Goal: Information Seeking & Learning: Learn about a topic

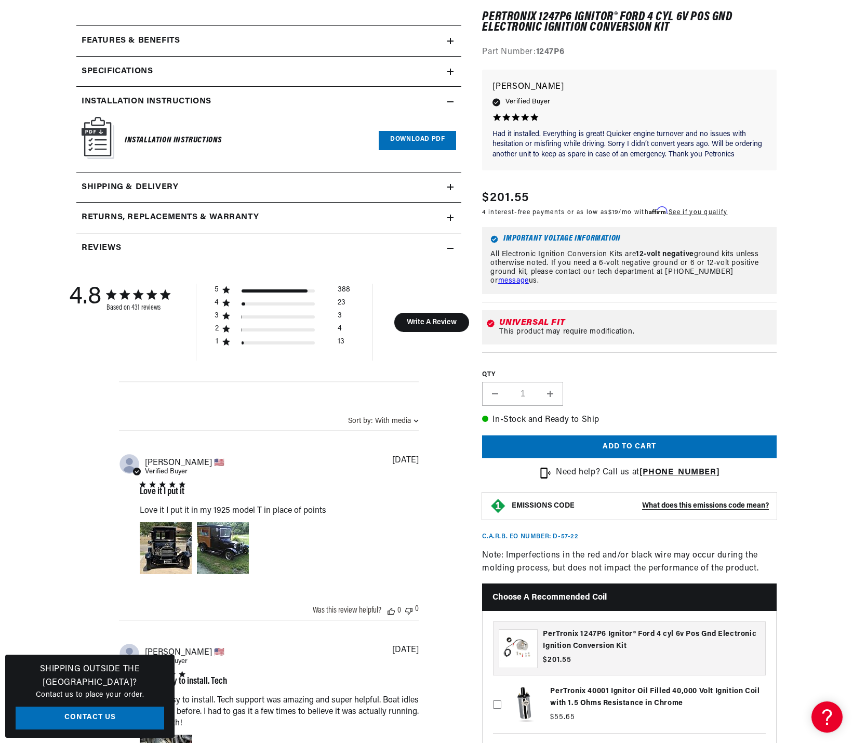
scroll to position [0, 649]
click at [575, 640] on h3 "PerTronix 1247P6 Ignitor® Ford 4 cyl 6v Pos Gnd Electronic Ignition Conversion …" at bounding box center [651, 640] width 217 height 23
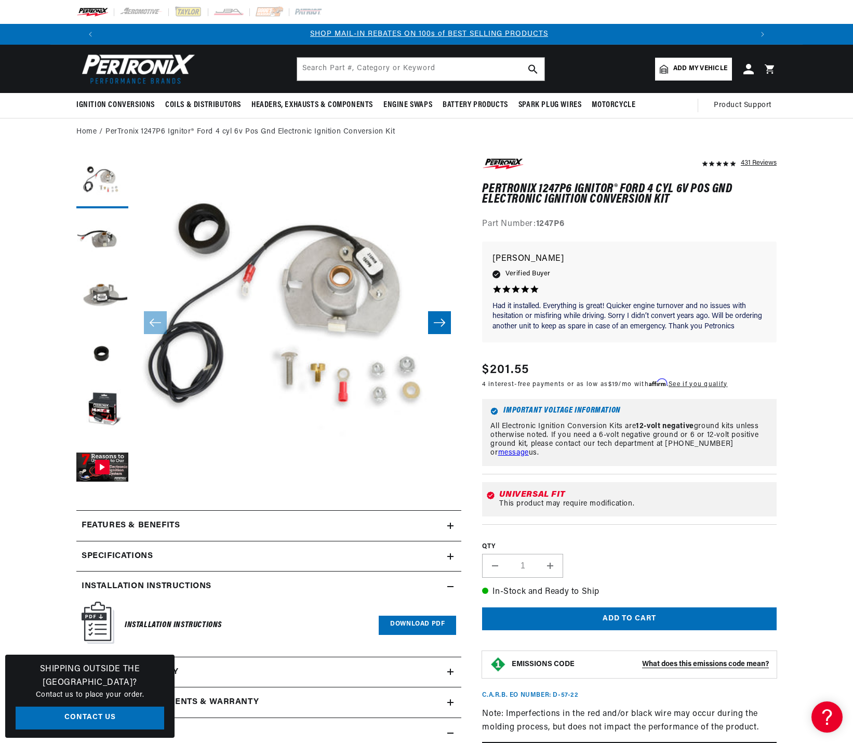
click at [393, 624] on link "Download PDF" at bounding box center [417, 625] width 77 height 19
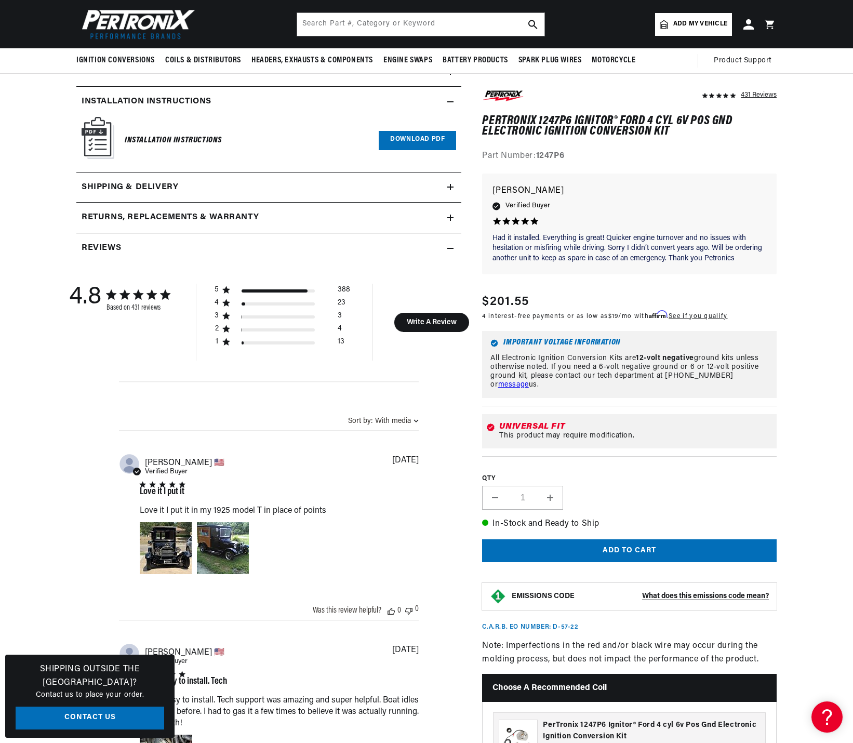
scroll to position [0, 1298]
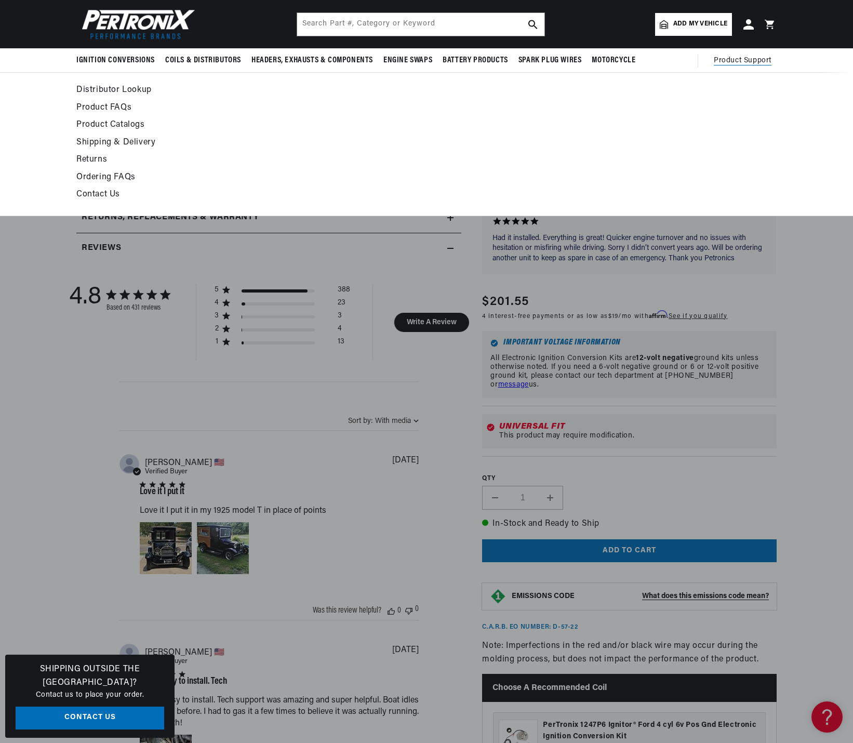
click at [108, 196] on link "Contact Us" at bounding box center [331, 195] width 511 height 15
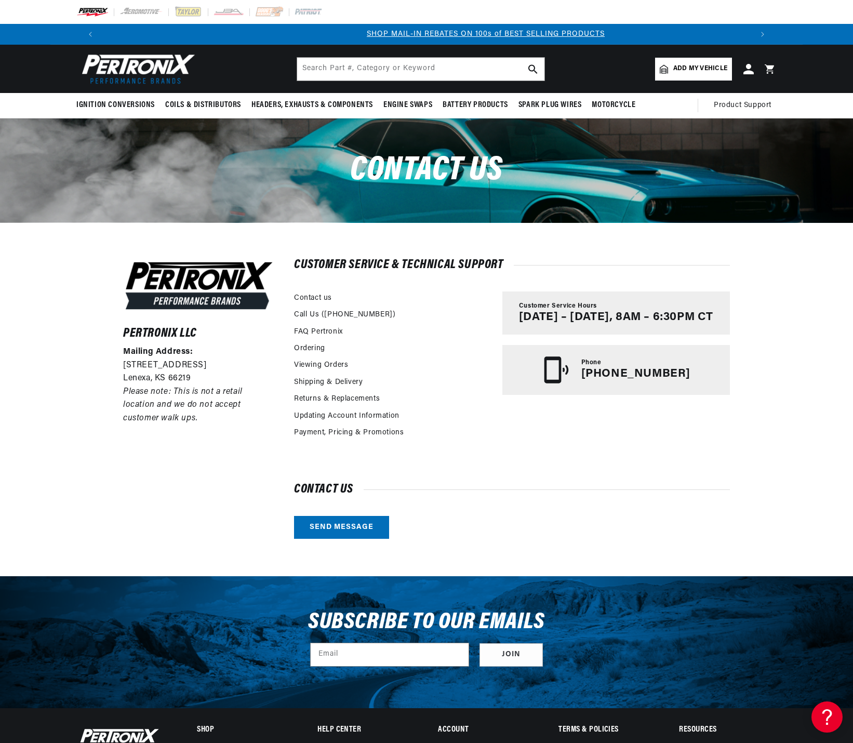
scroll to position [0, 649]
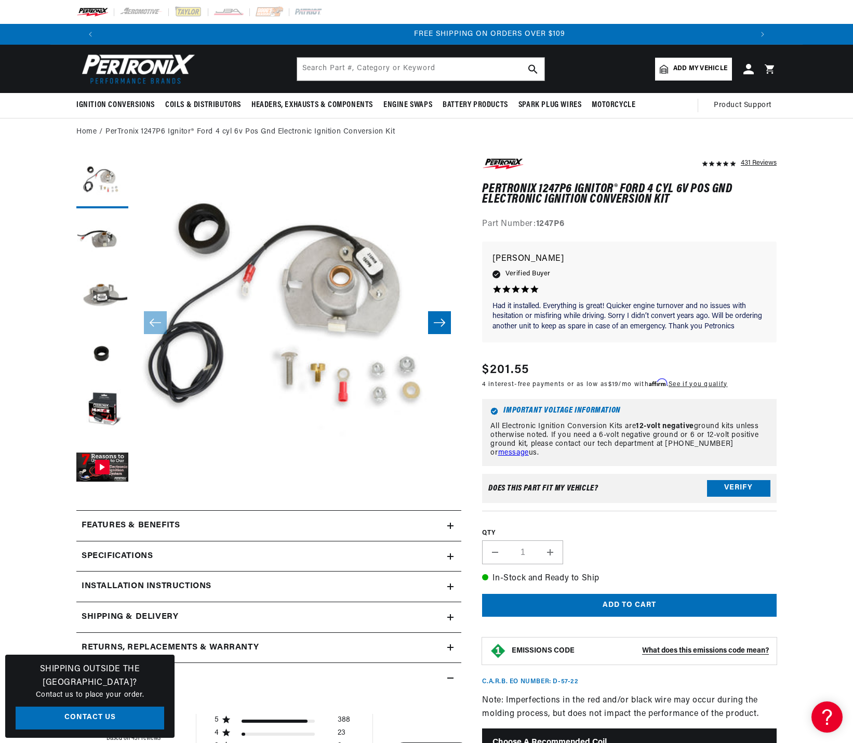
scroll to position [0, 1298]
click at [106, 296] on button "Load image 3 in gallery view" at bounding box center [102, 297] width 52 height 52
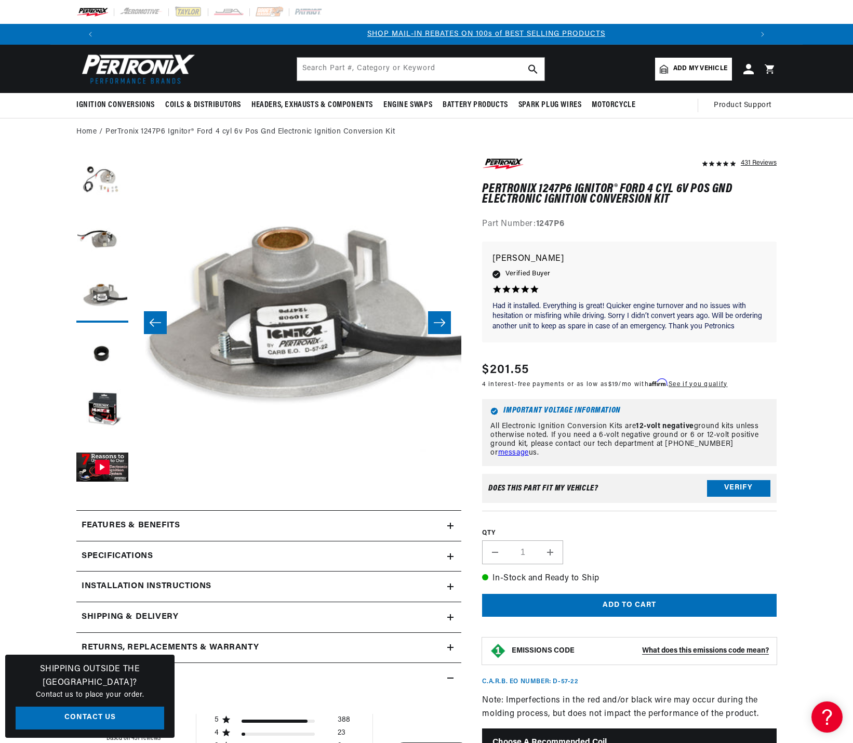
scroll to position [0, 649]
click at [103, 237] on button "Load image 2 in gallery view" at bounding box center [102, 240] width 52 height 52
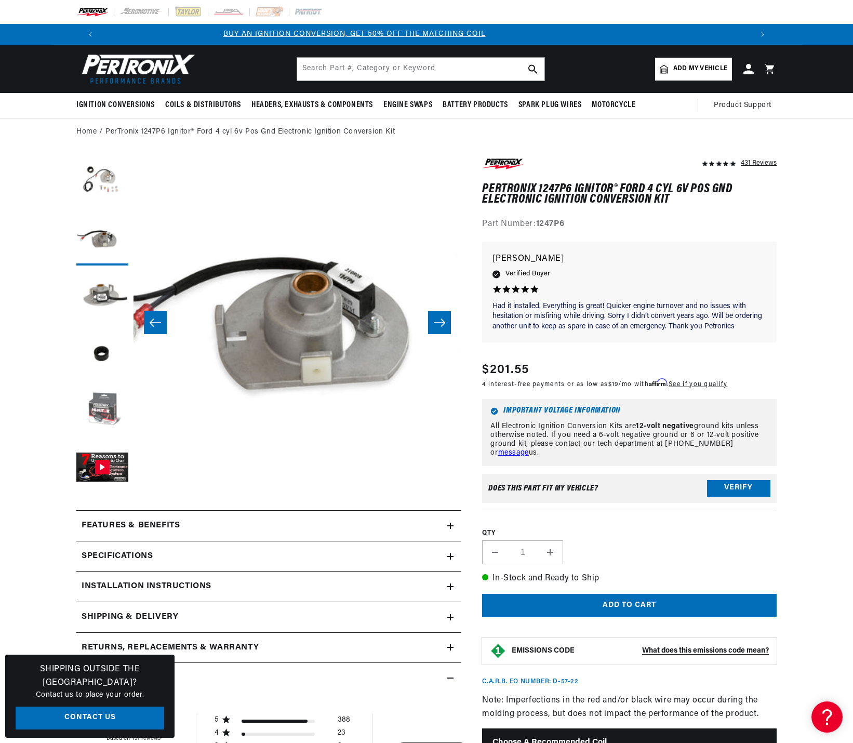
scroll to position [0, 0]
click at [103, 412] on button "Load image 5 in gallery view" at bounding box center [102, 411] width 52 height 52
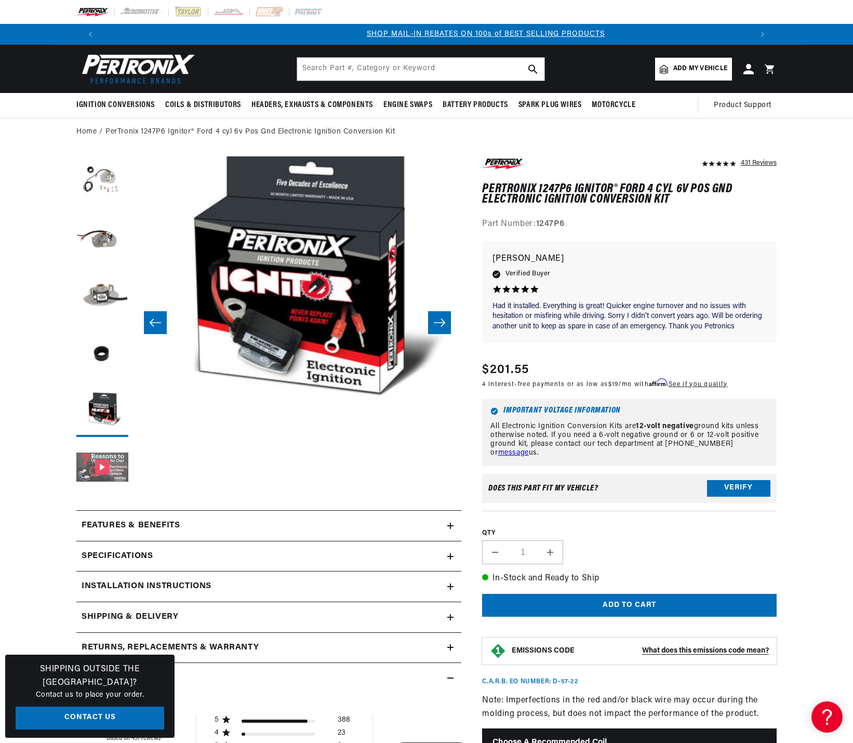
scroll to position [0, 649]
click at [449, 556] on icon at bounding box center [450, 556] width 6 height 0
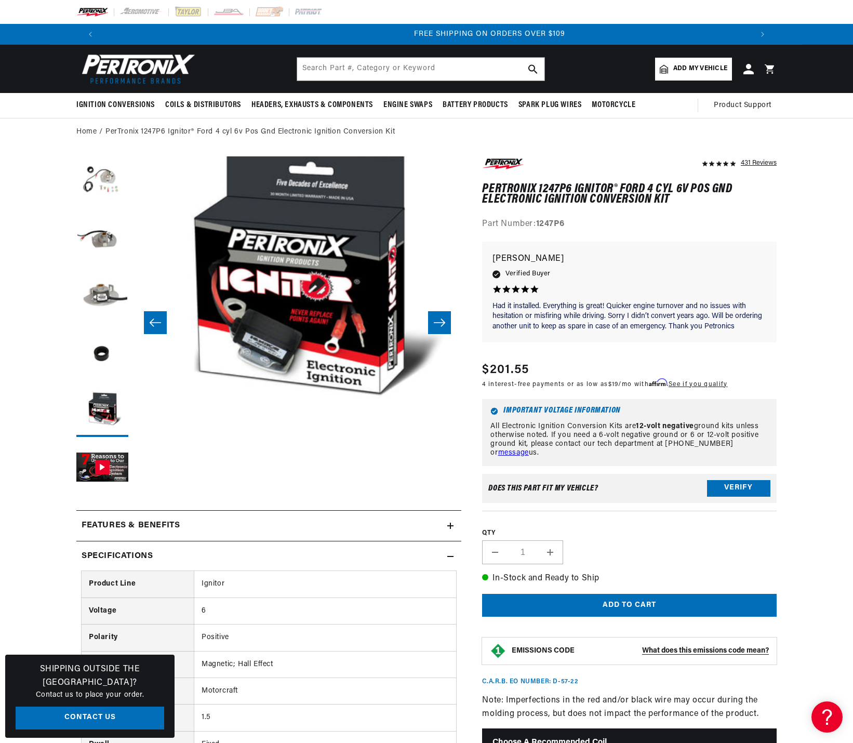
scroll to position [0, 1298]
